Goal: Entertainment & Leisure: Browse casually

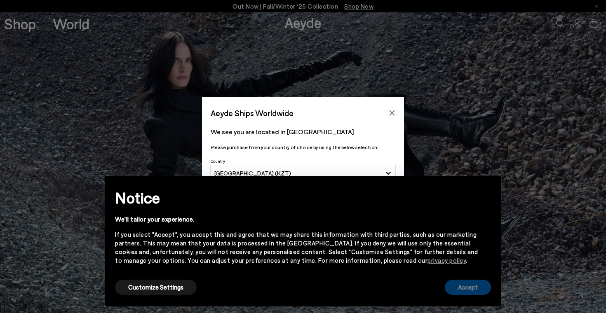
click at [470, 287] on button "Accept" at bounding box center [468, 287] width 46 height 15
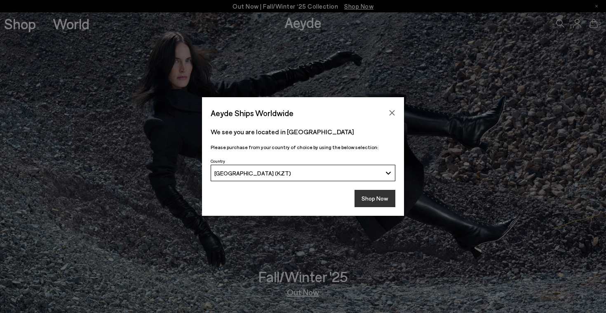
click at [372, 203] on button "Shop Now" at bounding box center [375, 198] width 41 height 17
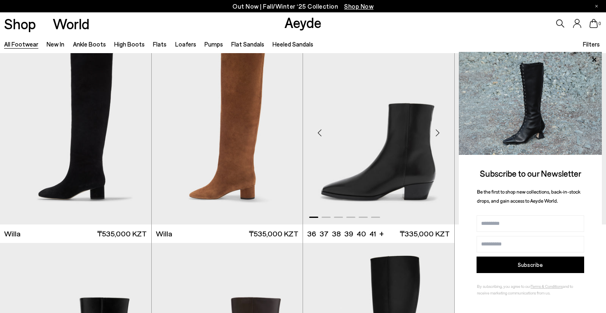
scroll to position [452, 0]
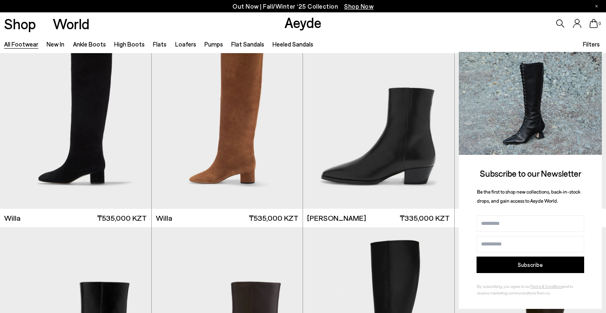
click at [593, 60] on icon at bounding box center [594, 59] width 4 height 4
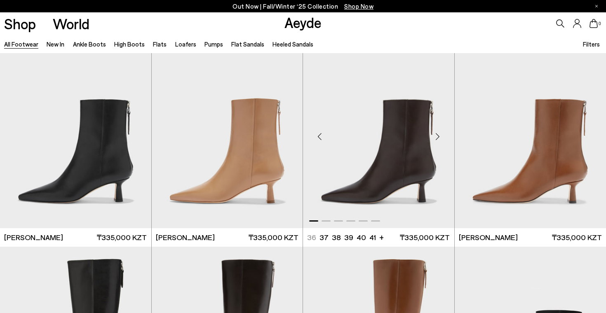
scroll to position [1475, 0]
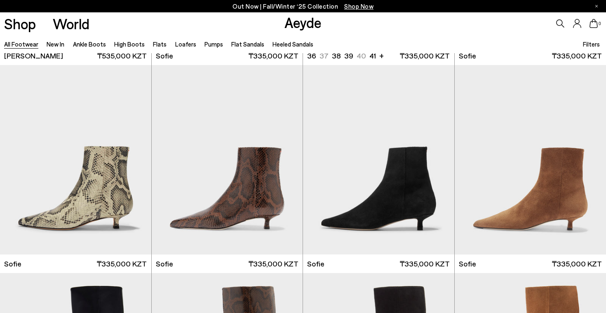
scroll to position [2705, 0]
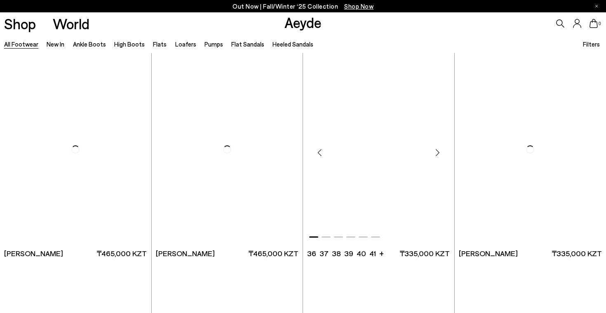
scroll to position [3962, 0]
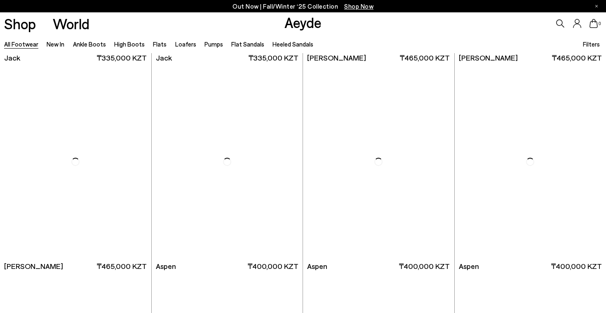
scroll to position [5420, 0]
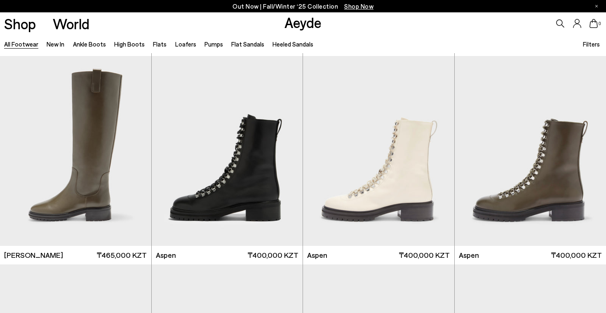
scroll to position [5422, 0]
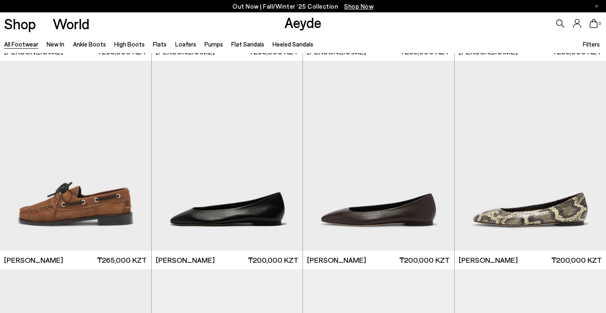
scroll to position [7736, 0]
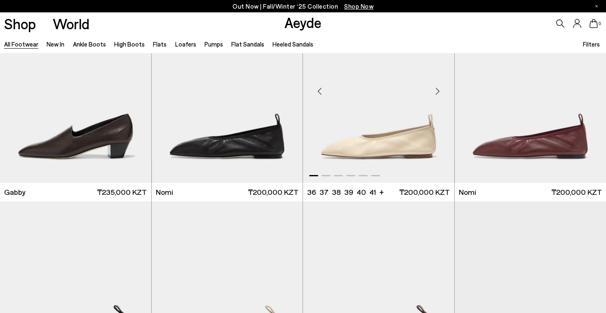
scroll to position [8403, 0]
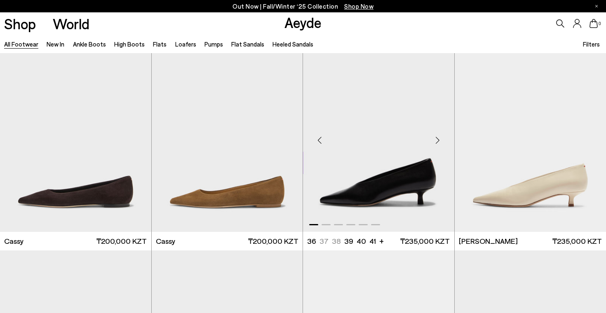
scroll to position [10023, 0]
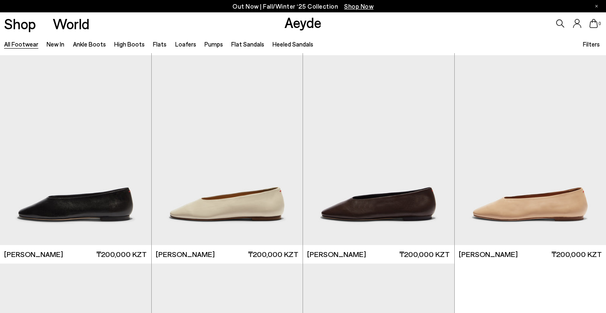
scroll to position [11266, 0]
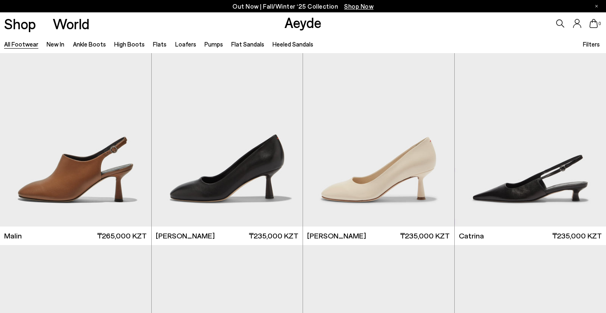
scroll to position [12329, 0]
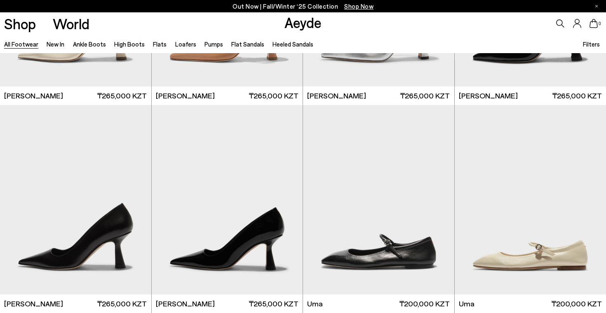
scroll to position [13100, 0]
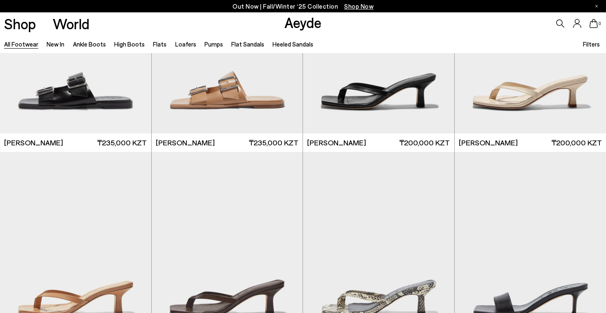
scroll to position [14666, 0]
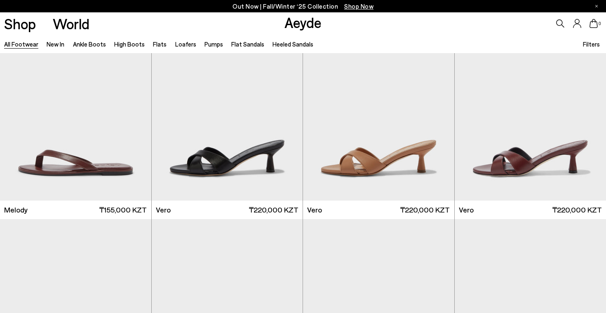
scroll to position [15894, 0]
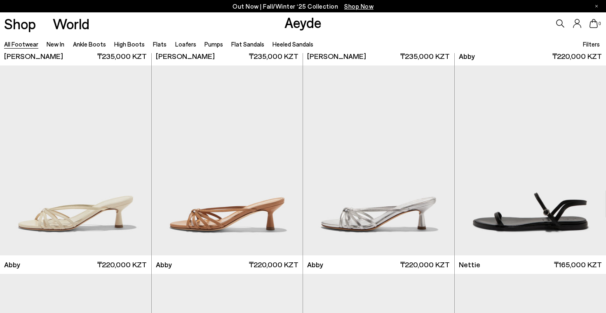
scroll to position [17511, 0]
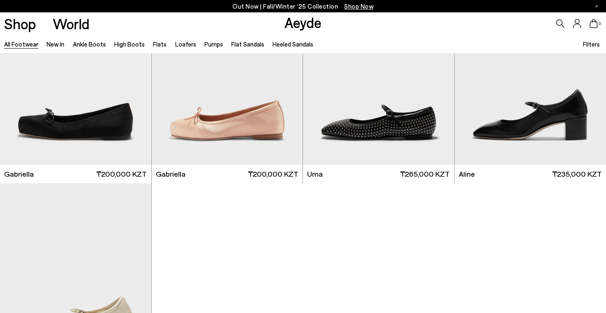
scroll to position [18841, 0]
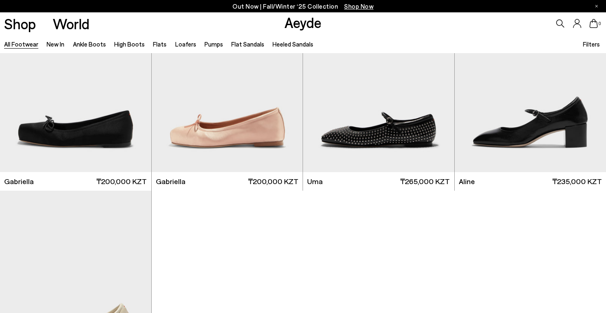
click at [29, 43] on link "All Footwear" at bounding box center [21, 43] width 34 height 7
